Goal: Find specific page/section: Find specific page/section

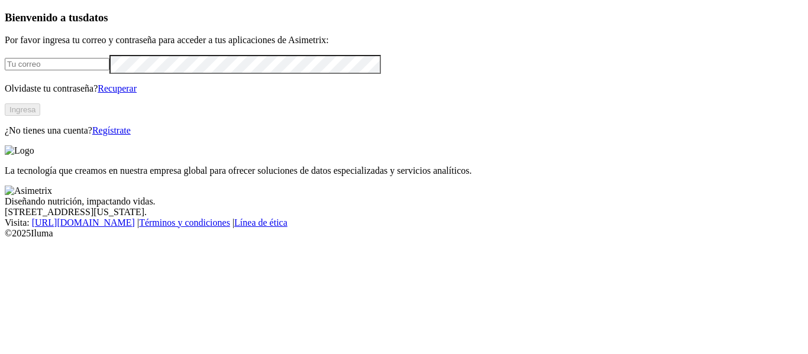
type input "[EMAIL_ADDRESS][PERSON_NAME][DOMAIN_NAME]"
click at [40, 116] on button "Ingresa" at bounding box center [22, 109] width 35 height 12
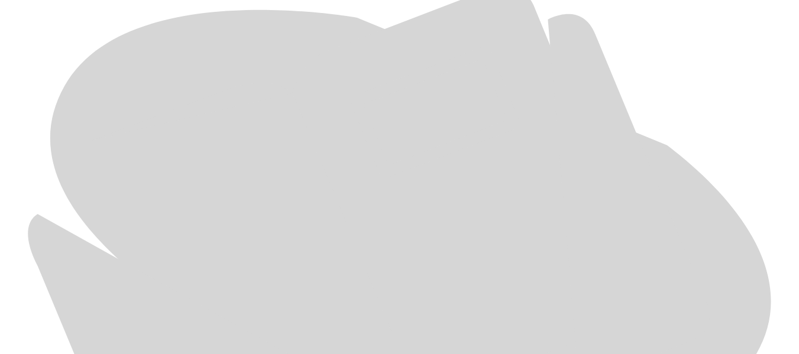
scroll to position [562, 0]
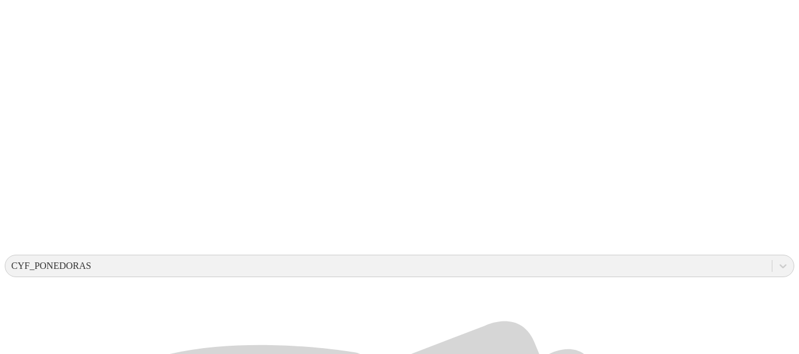
scroll to position [216, 0]
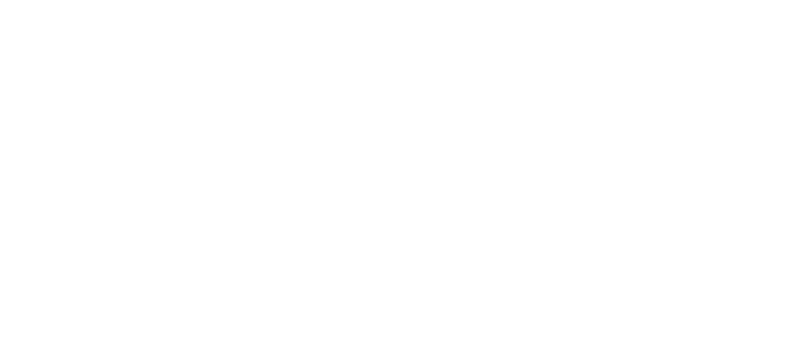
scroll to position [17, 0]
